Goal: Transaction & Acquisition: Purchase product/service

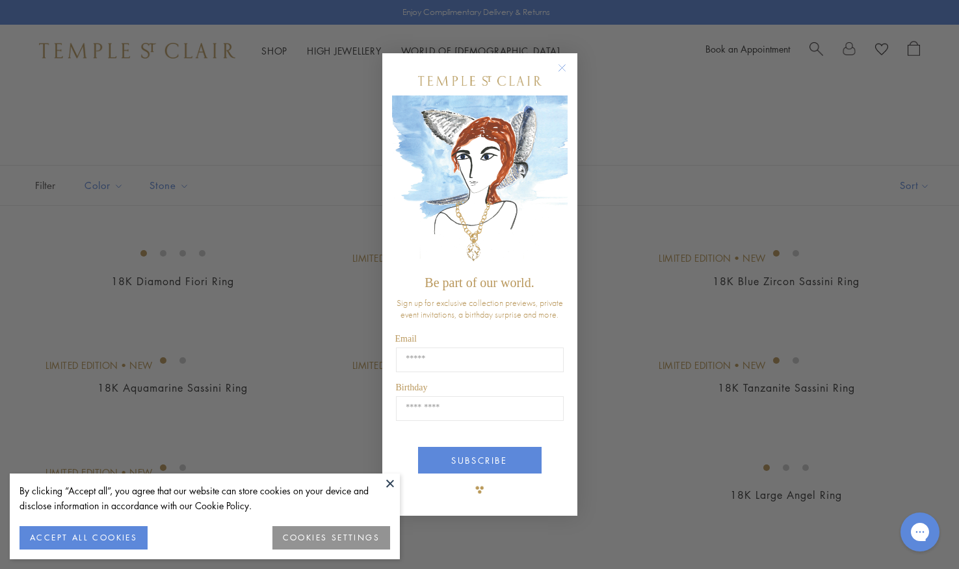
click at [561, 66] on circle "Close dialog" at bounding box center [562, 68] width 16 height 16
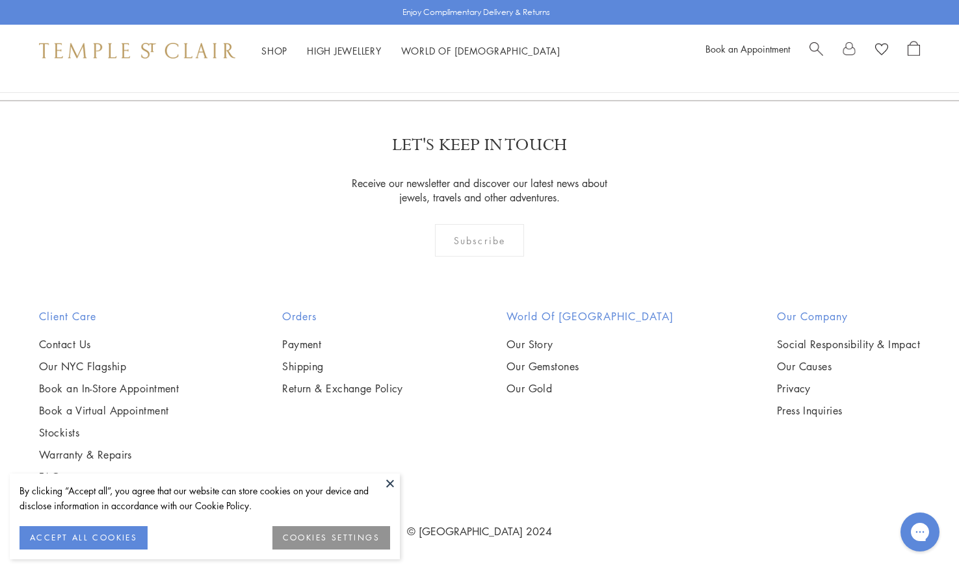
scroll to position [5877, 0]
click at [480, 48] on link "2" at bounding box center [480, 30] width 43 height 36
